Goal: Transaction & Acquisition: Purchase product/service

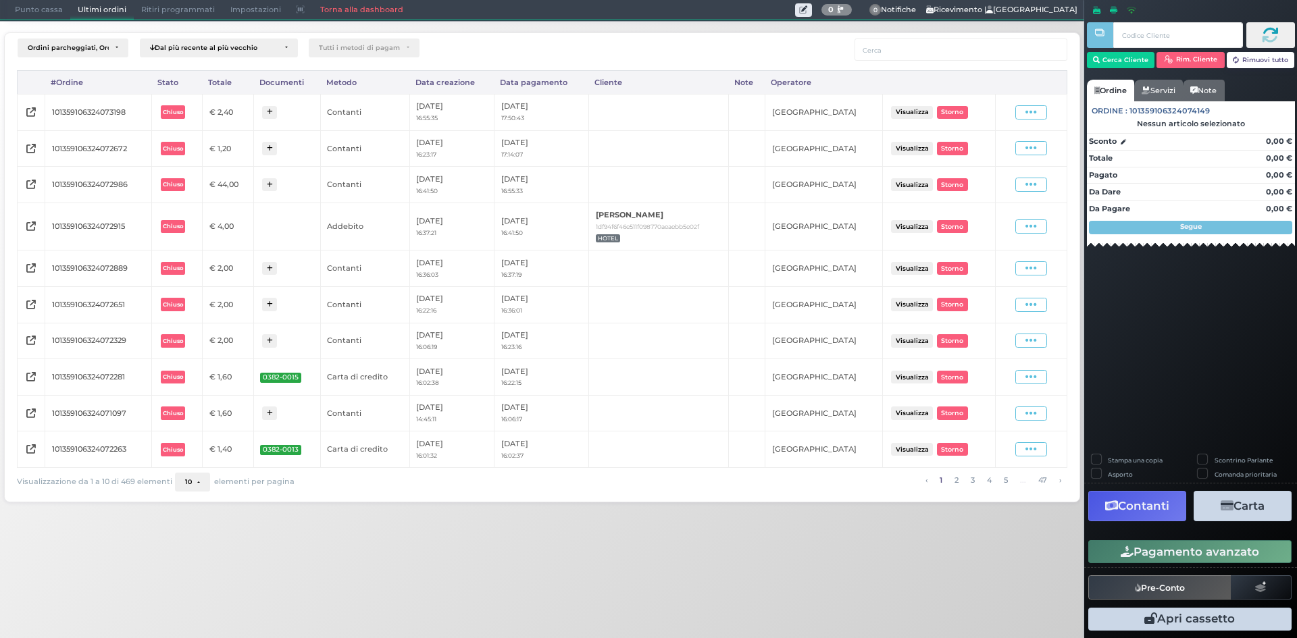
click at [51, 16] on span "Punto cassa" at bounding box center [38, 10] width 63 height 19
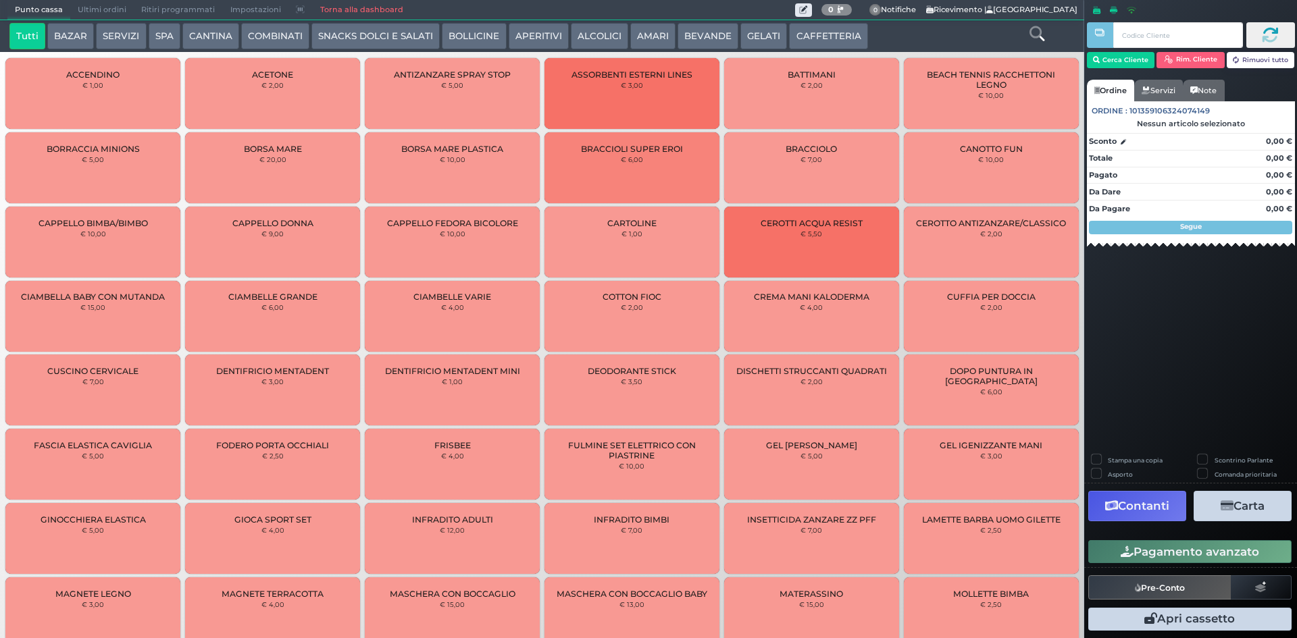
drag, startPoint x: 813, startPoint y: 35, endPoint x: 787, endPoint y: 15, distance: 32.7
click at [813, 35] on button "CAFFETTERIA" at bounding box center [828, 36] width 78 height 27
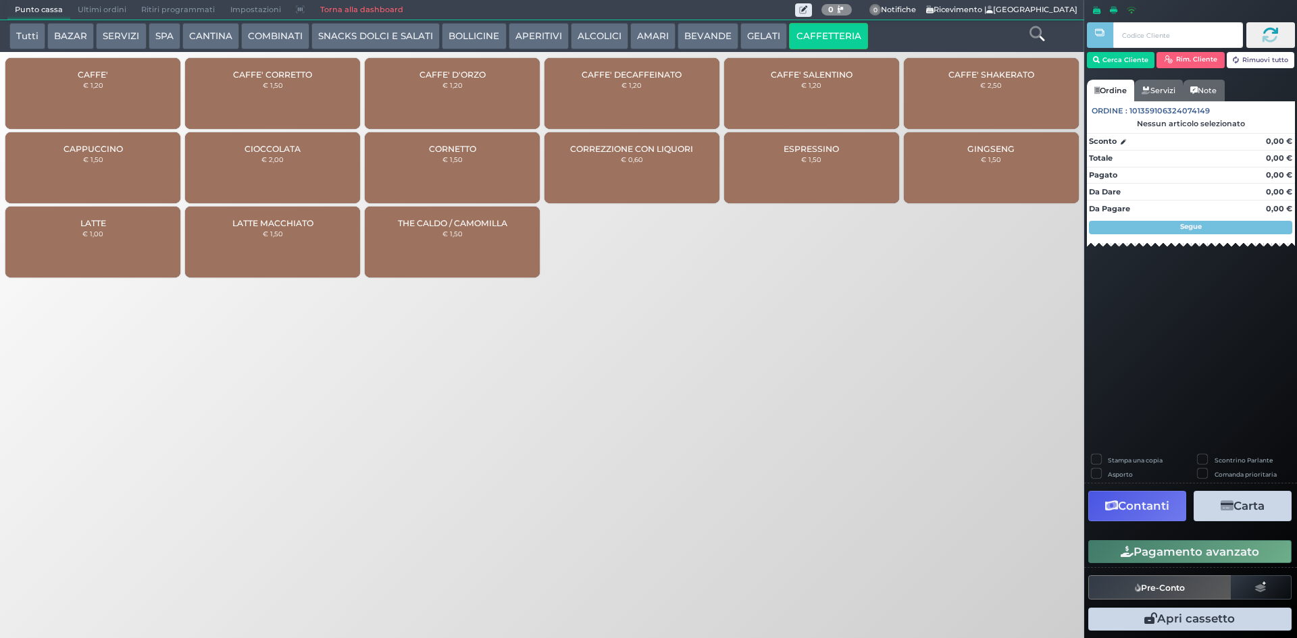
click at [149, 93] on div "CAFFE' € 1,20" at bounding box center [92, 93] width 175 height 71
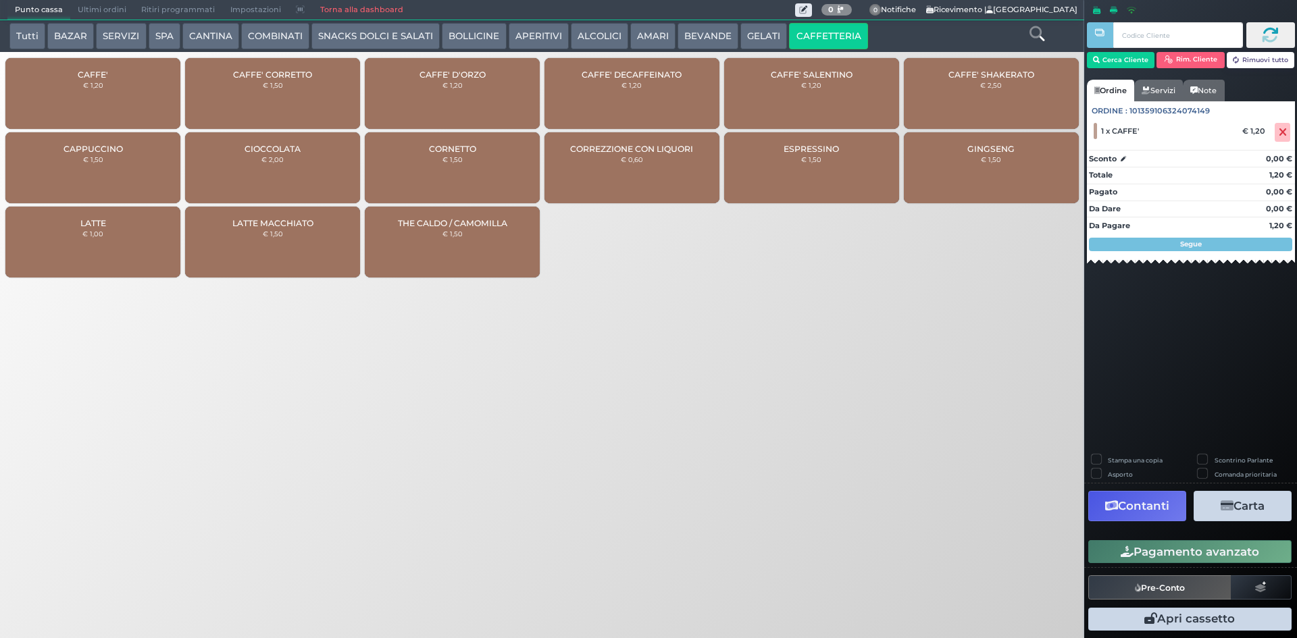
click at [1114, 562] on button "Pagamento avanzato" at bounding box center [1189, 551] width 203 height 23
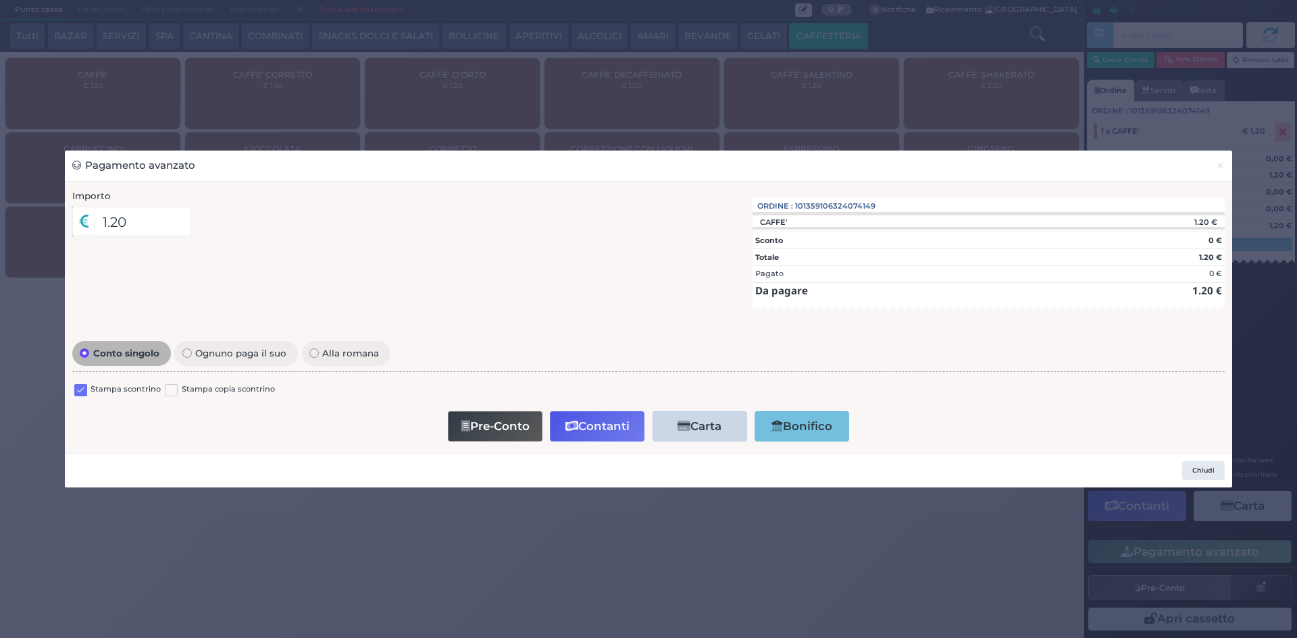
click at [82, 391] on label at bounding box center [80, 390] width 13 height 13
click at [0, 0] on input "checkbox" at bounding box center [0, 0] width 0 height 0
click at [1225, 159] on button "×" at bounding box center [1220, 166] width 24 height 30
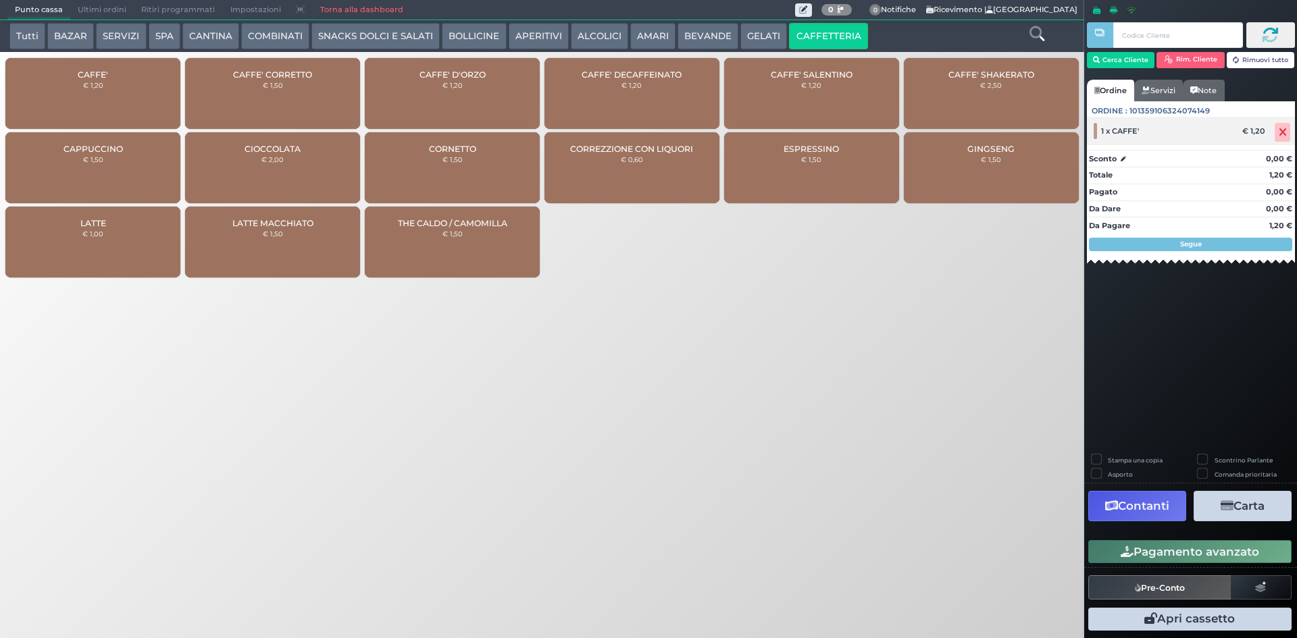
click at [1287, 136] on span at bounding box center [1283, 132] width 16 height 19
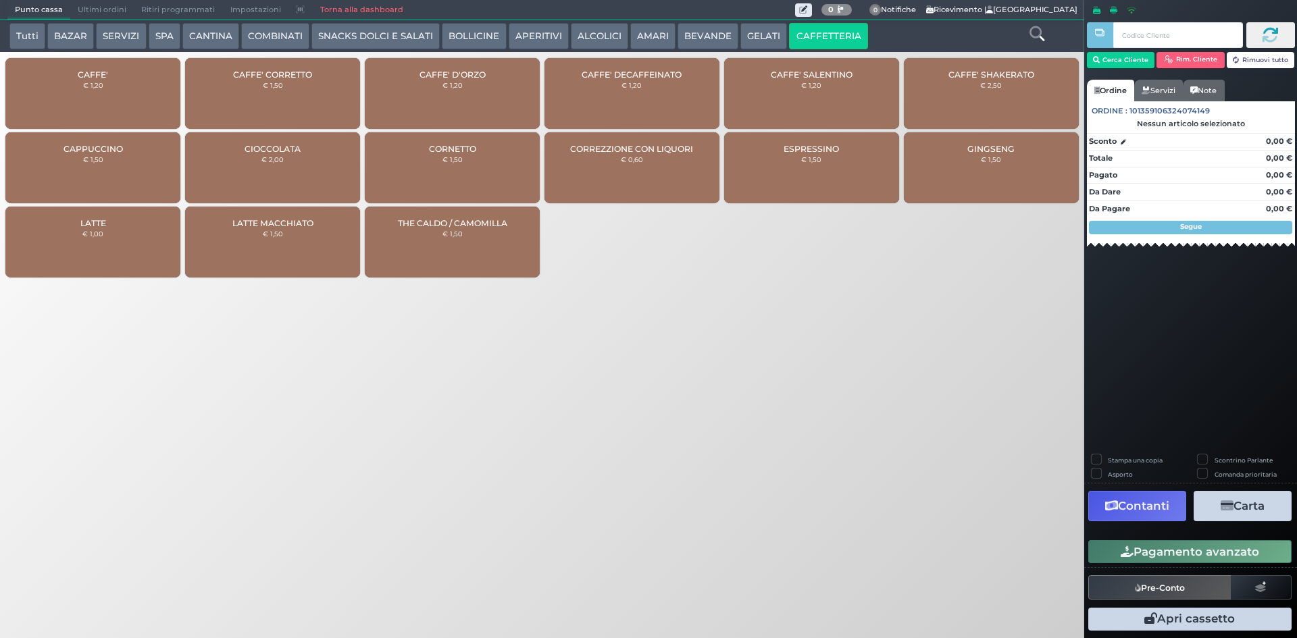
click at [163, 86] on div "CAFFE' € 1,20" at bounding box center [92, 93] width 175 height 71
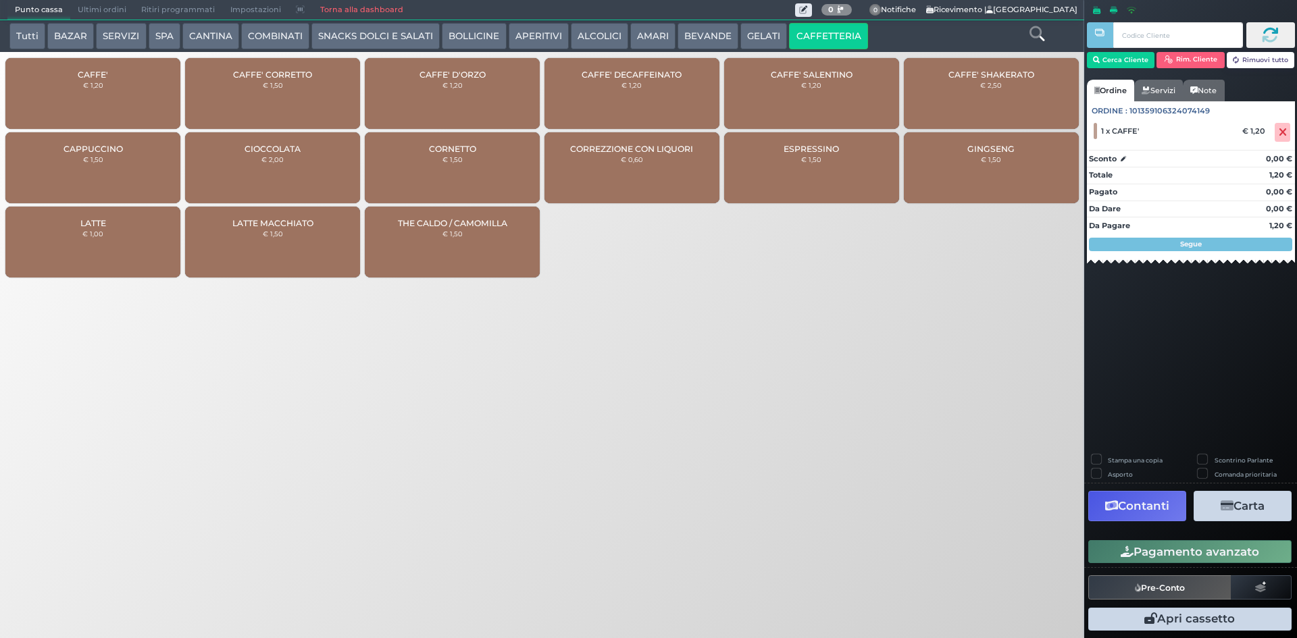
click at [1225, 561] on button "Pagamento avanzato" at bounding box center [1189, 551] width 203 height 23
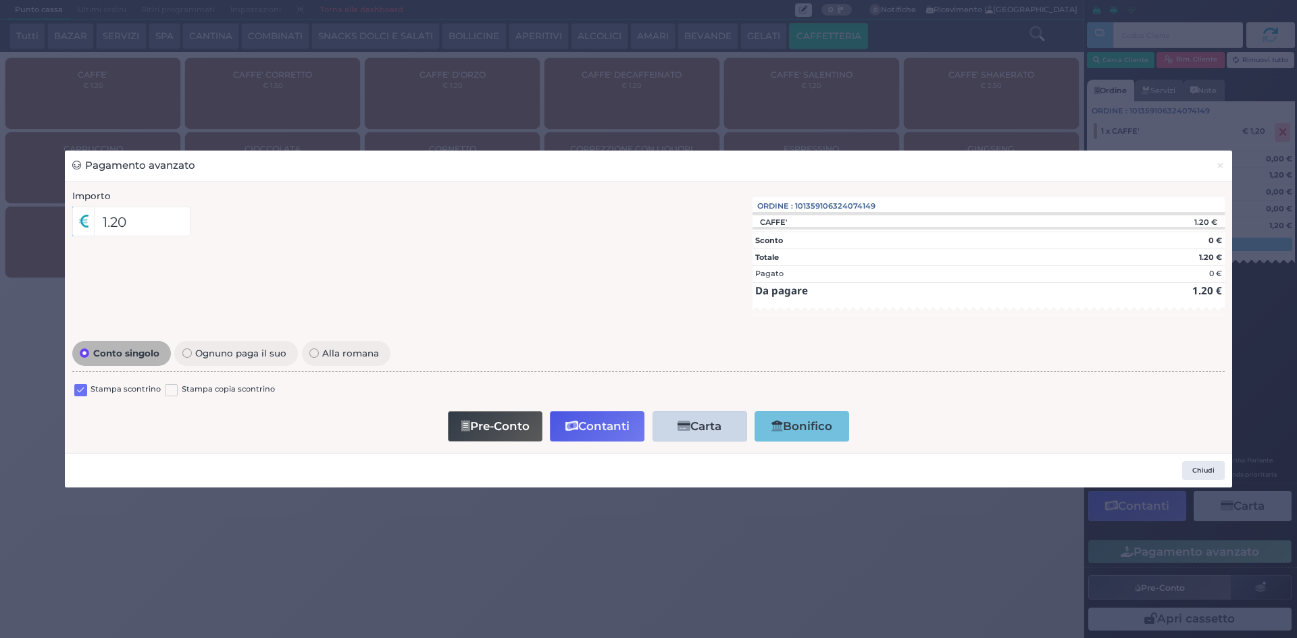
click at [70, 390] on div "Conto singolo Ognuno paga il suo Alla romana Stampa scontrino Stampa copia scon…" at bounding box center [649, 392] width 1167 height 108
click at [74, 389] on label at bounding box center [80, 390] width 13 height 13
click at [0, 0] on input "checkbox" at bounding box center [0, 0] width 0 height 0
click at [499, 431] on button "Pre-Conto" at bounding box center [495, 426] width 95 height 30
drag, startPoint x: 1211, startPoint y: 161, endPoint x: 1225, endPoint y: 145, distance: 21.6
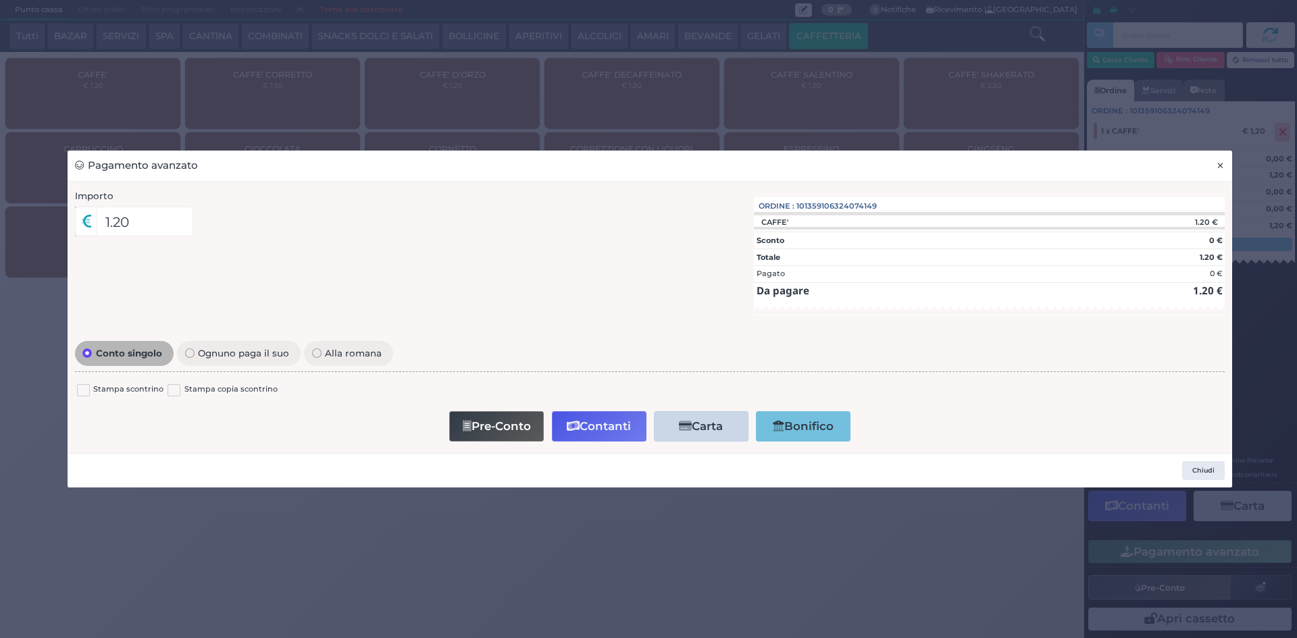
click at [1211, 161] on button "×" at bounding box center [1220, 166] width 24 height 30
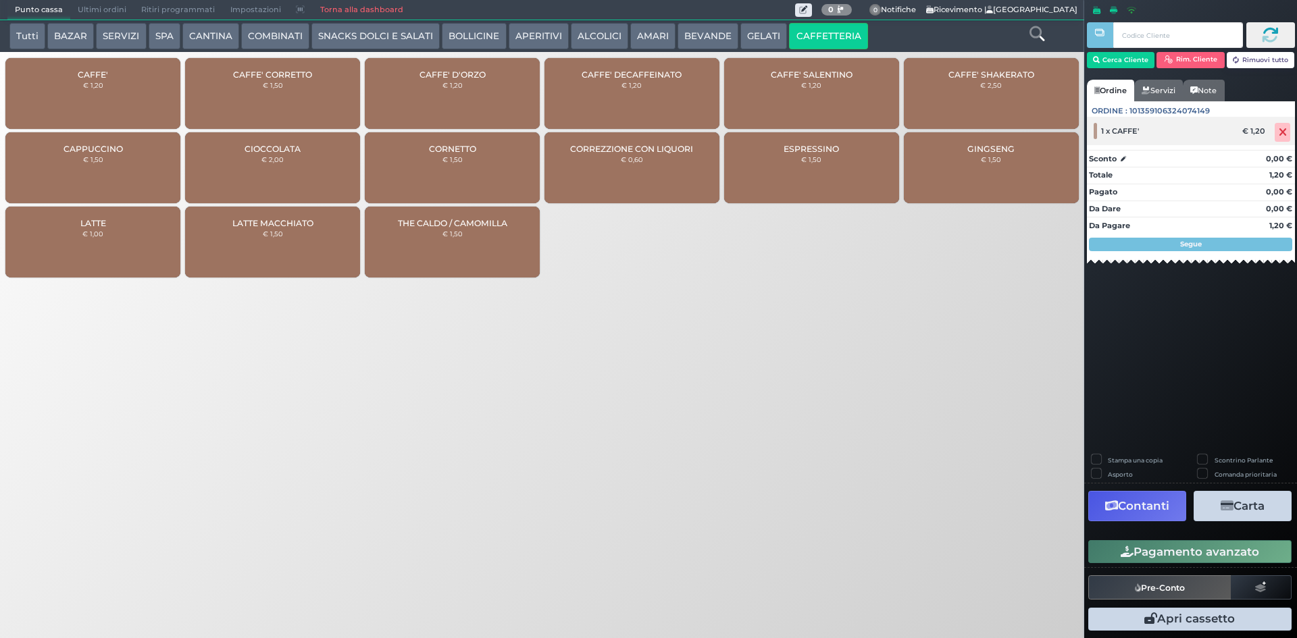
click at [1277, 128] on span at bounding box center [1283, 132] width 16 height 19
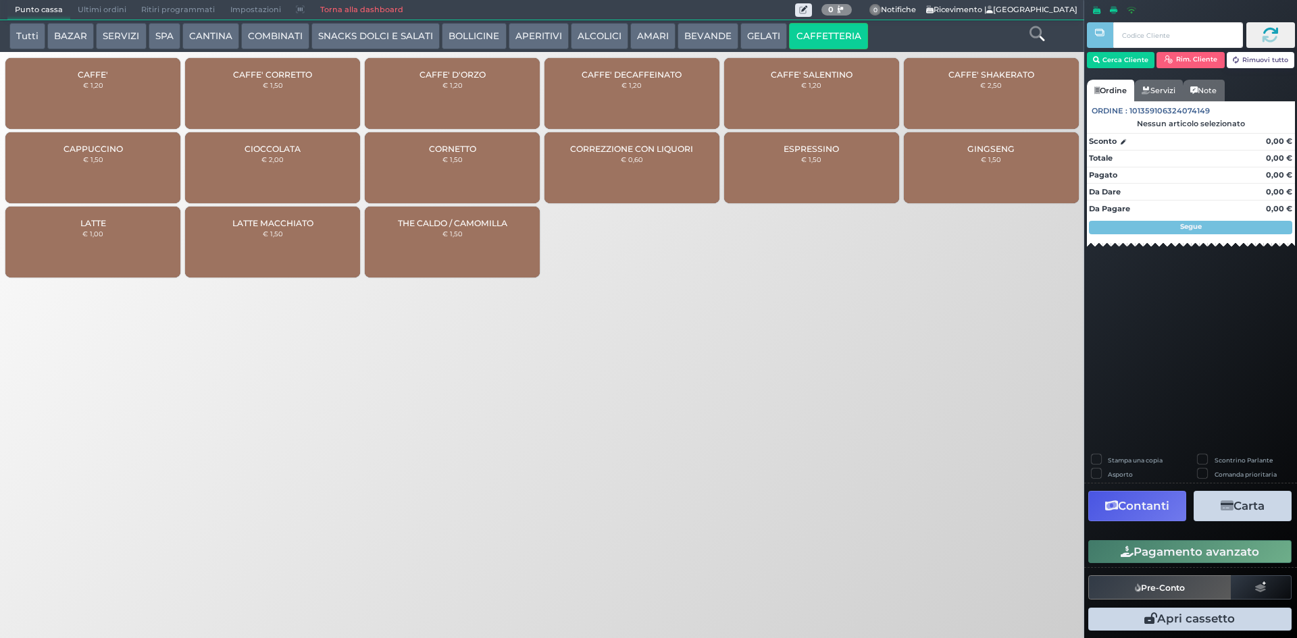
drag, startPoint x: 145, startPoint y: 34, endPoint x: 363, endPoint y: 180, distance: 262.8
click at [527, 449] on div "Punto cassa Mappa Ultimi ordini Delivery Ritiri programmati Impostazioni Torna …" at bounding box center [648, 319] width 1297 height 638
click at [38, 32] on button "Tutti" at bounding box center [27, 36] width 36 height 27
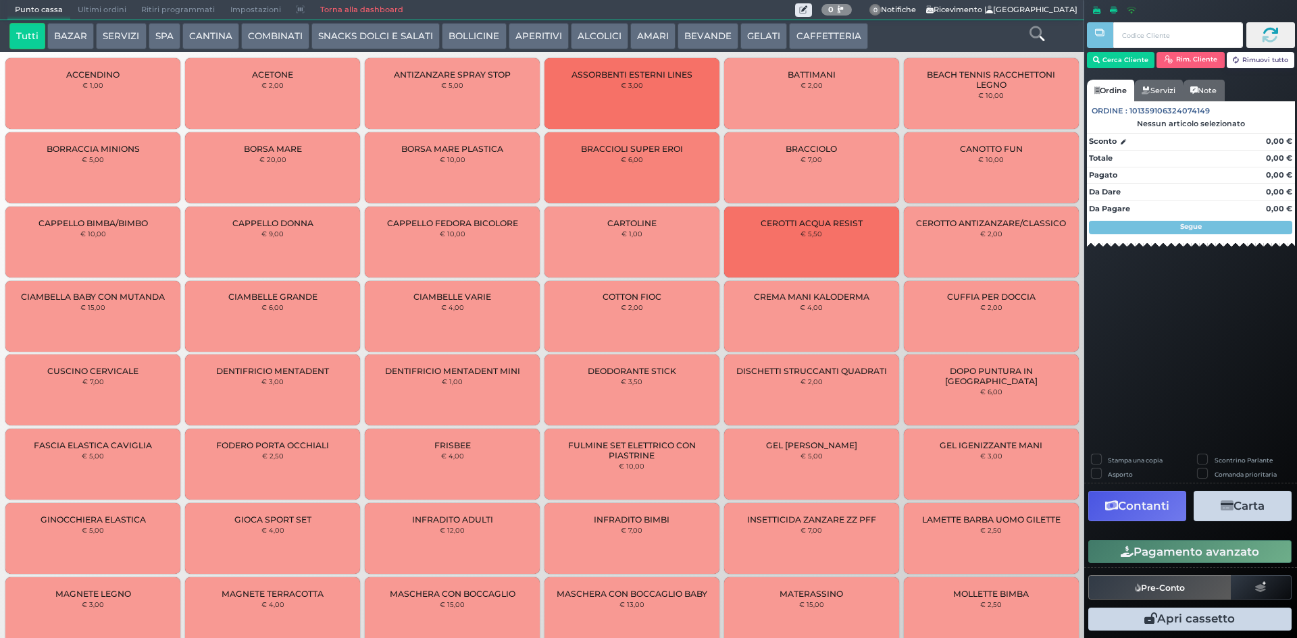
click at [724, 34] on button "BEVANDE" at bounding box center [707, 36] width 61 height 27
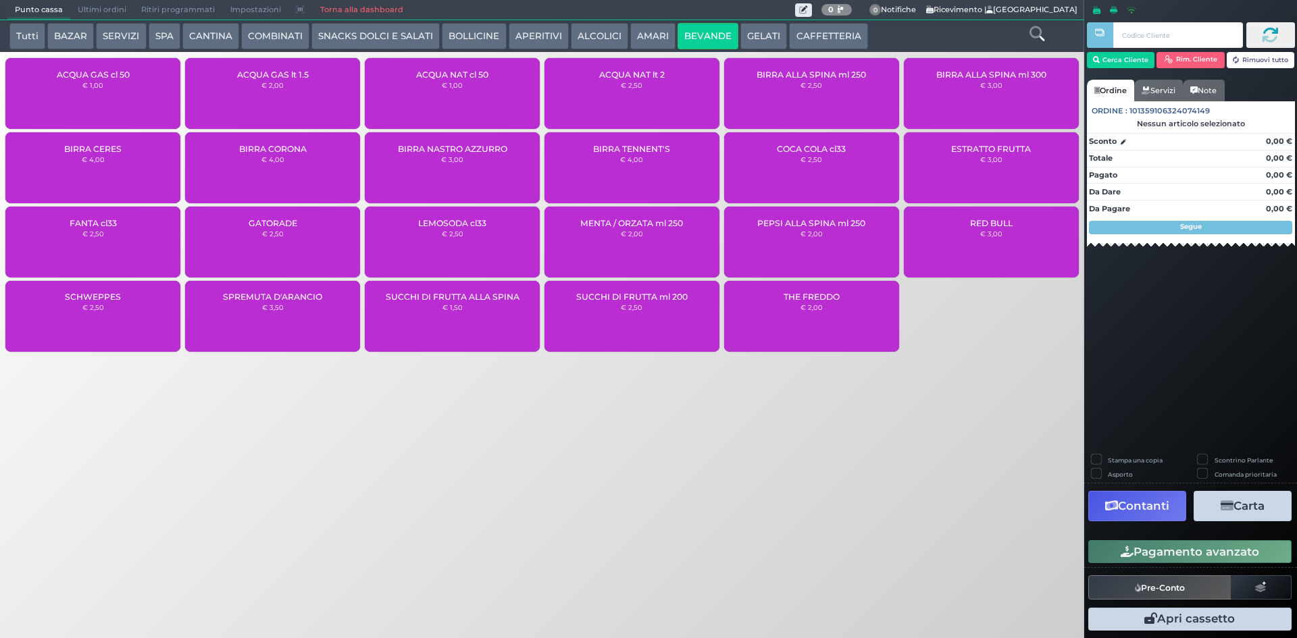
click at [101, 70] on span "ACQUA GAS cl 50" at bounding box center [93, 75] width 73 height 10
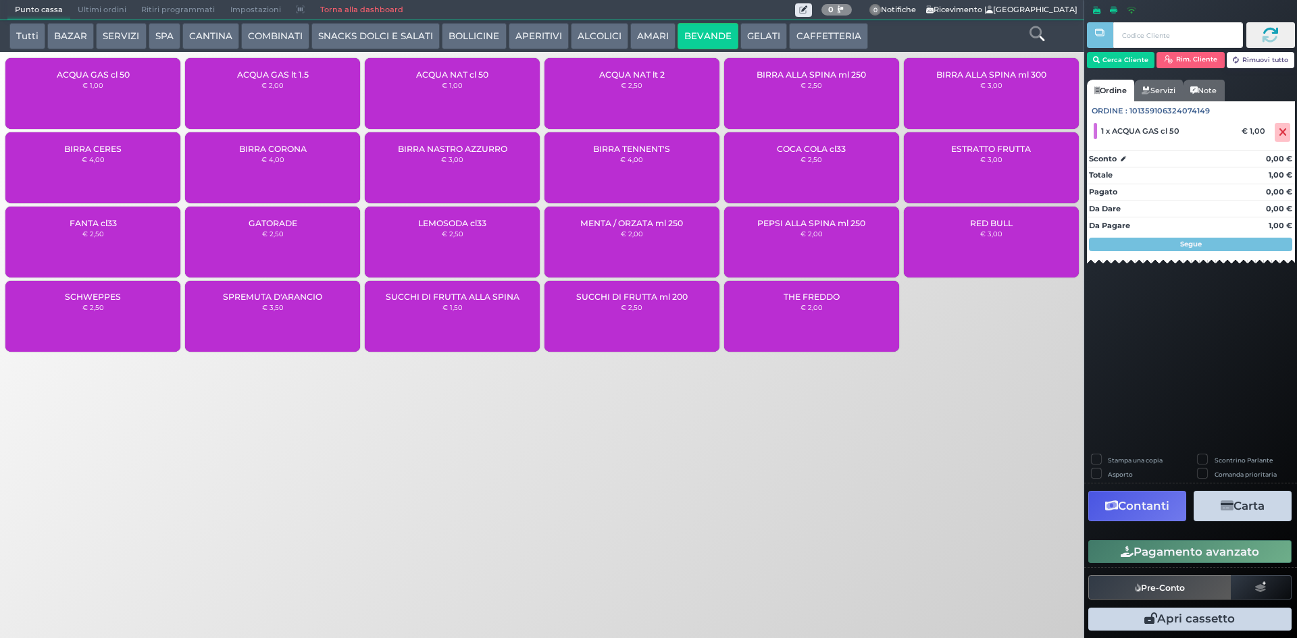
click at [1102, 559] on button "Pagamento avanzato" at bounding box center [1189, 551] width 203 height 23
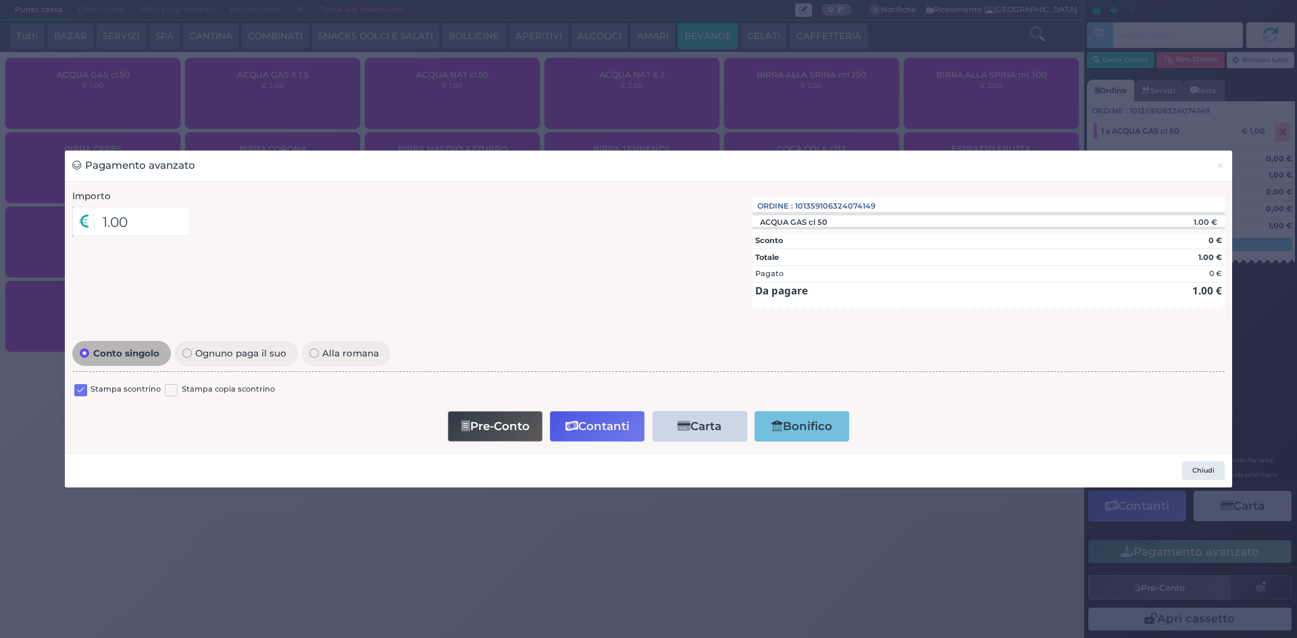
click at [80, 392] on label at bounding box center [80, 390] width 13 height 13
click at [0, 0] on input "checkbox" at bounding box center [0, 0] width 0 height 0
click at [561, 426] on button "Contanti" at bounding box center [597, 426] width 95 height 30
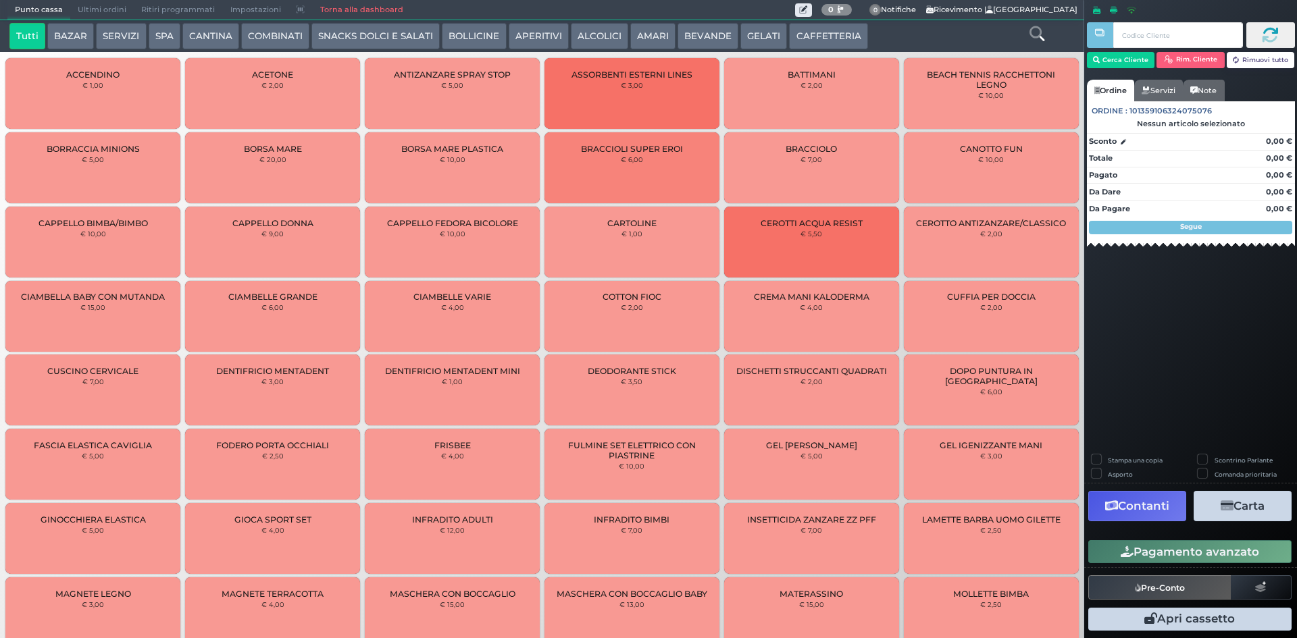
drag, startPoint x: 99, startPoint y: 11, endPoint x: 399, endPoint y: 53, distance: 303.6
click at [99, 10] on span "Ultimi ordini" at bounding box center [101, 10] width 63 height 19
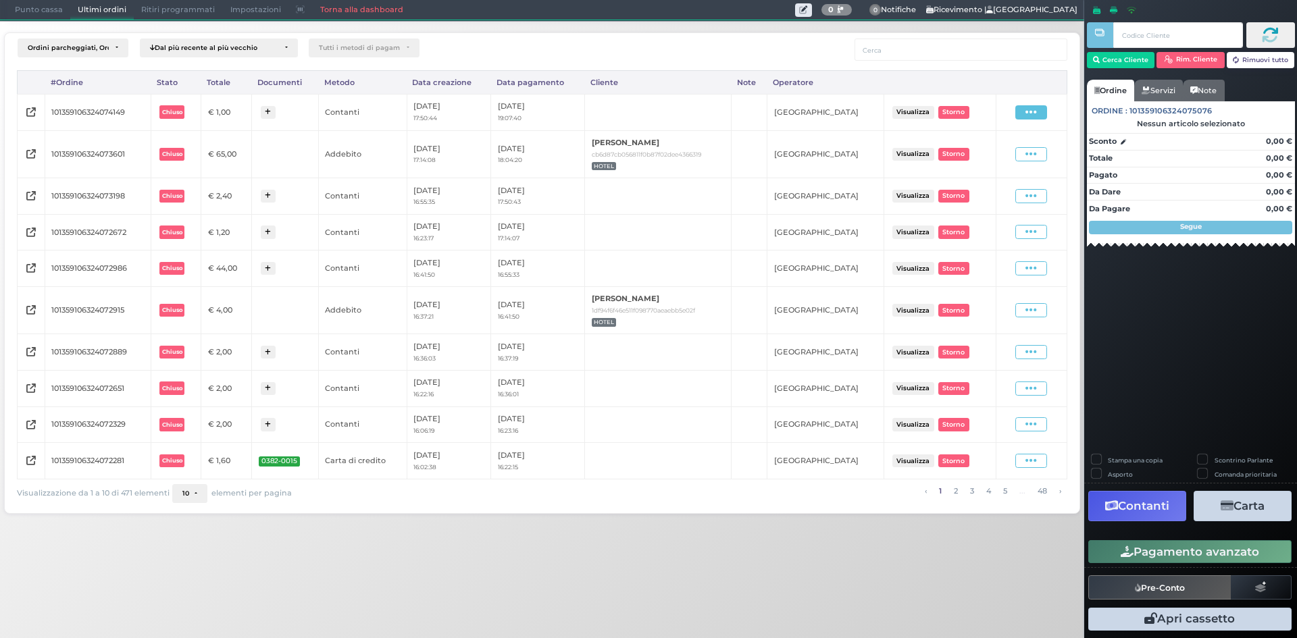
click at [1023, 111] on span at bounding box center [1031, 112] width 32 height 14
click at [1013, 144] on span "Ristampa Pre-Conto" at bounding box center [1000, 151] width 55 height 23
